Goal: Navigation & Orientation: Find specific page/section

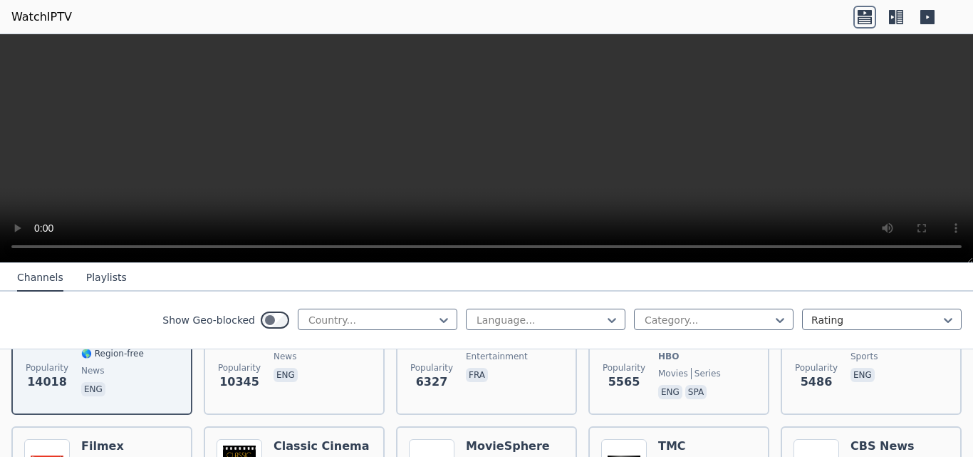
scroll to position [200, 0]
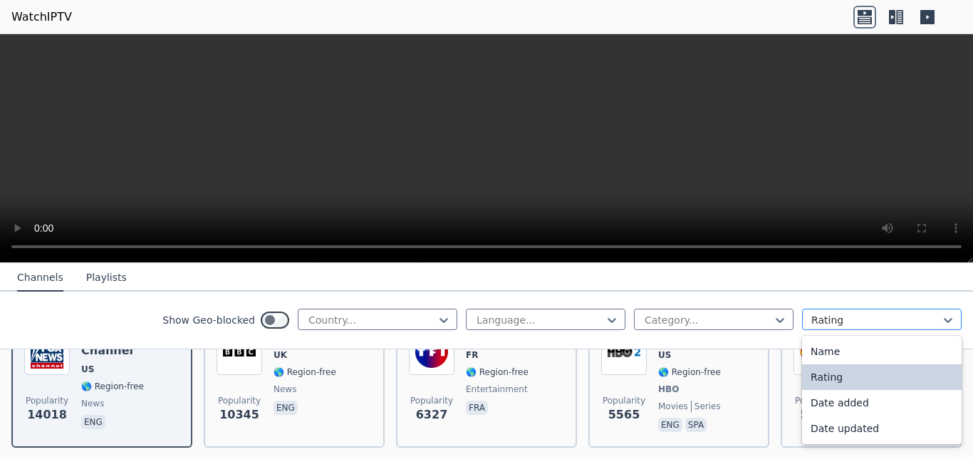
click at [900, 316] on div at bounding box center [876, 320] width 130 height 14
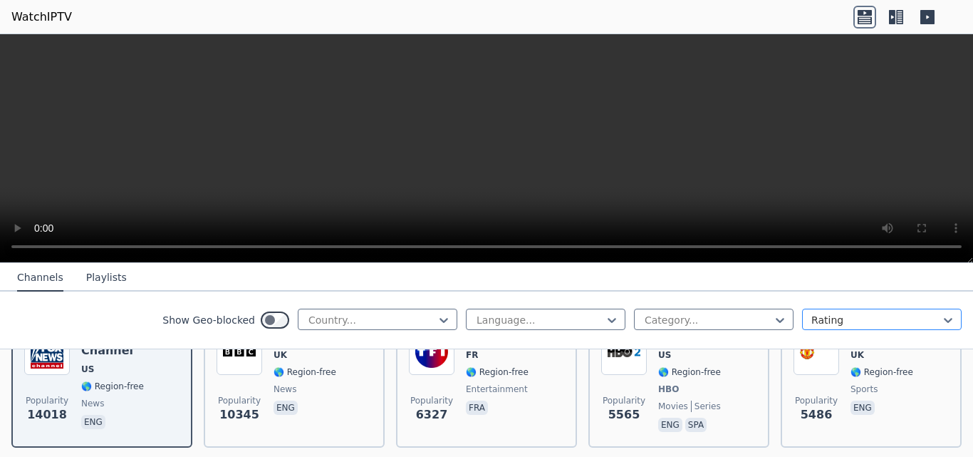
click at [901, 316] on div at bounding box center [876, 320] width 130 height 14
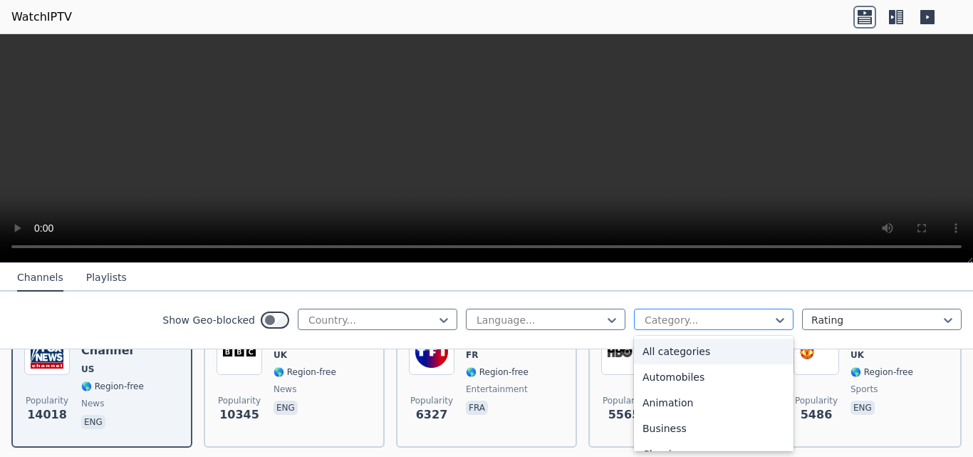
click at [643, 317] on div at bounding box center [708, 320] width 130 height 14
type input "***"
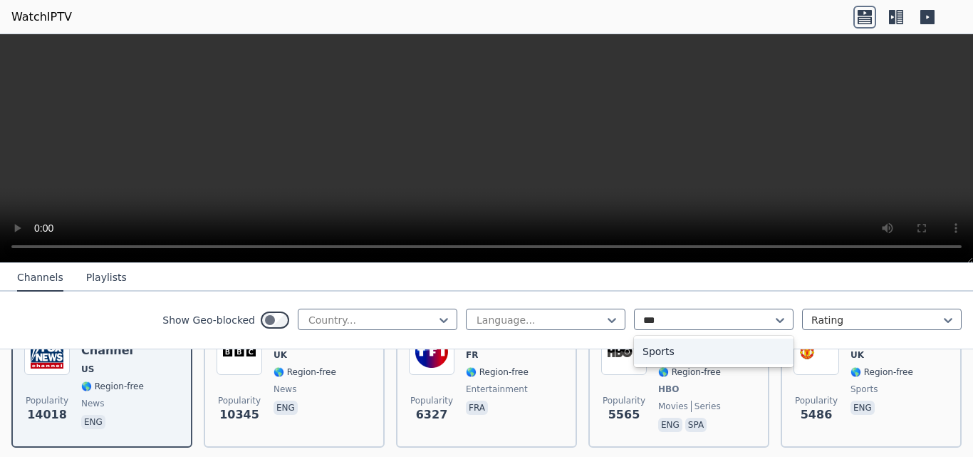
click at [675, 358] on div "Sports" at bounding box center [714, 351] width 160 height 26
click at [540, 321] on div at bounding box center [540, 320] width 130 height 14
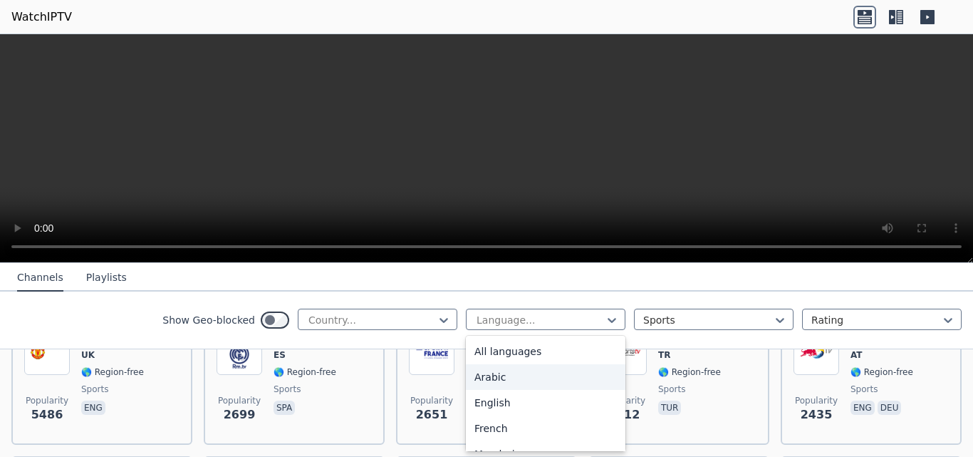
click at [479, 378] on div "Arabic" at bounding box center [546, 377] width 160 height 26
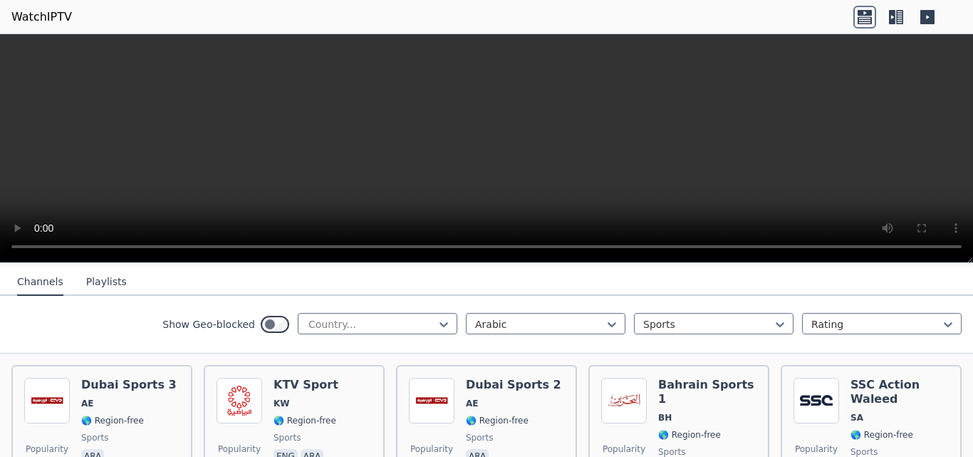
scroll to position [179, 0]
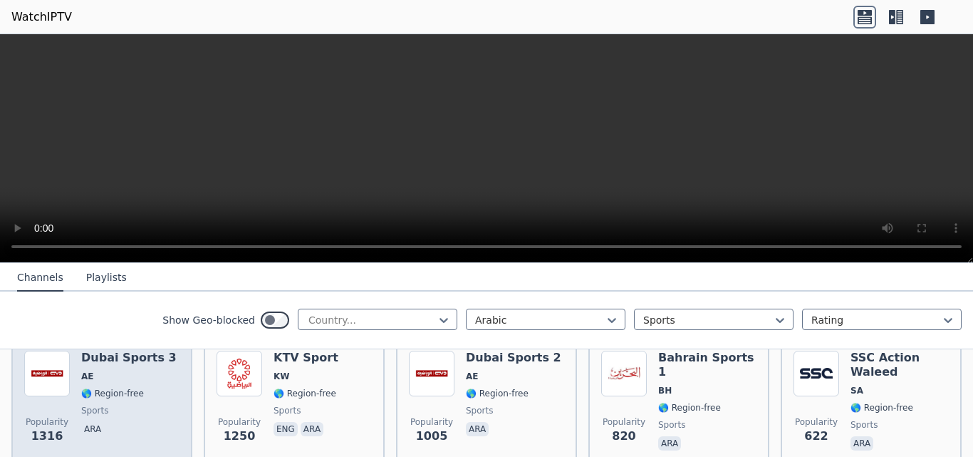
click at [51, 376] on img at bounding box center [47, 373] width 46 height 46
